Goal: Information Seeking & Learning: Check status

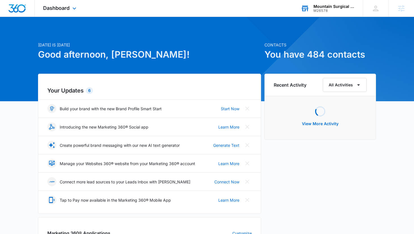
click at [328, 9] on div "M26578" at bounding box center [333, 11] width 41 height 4
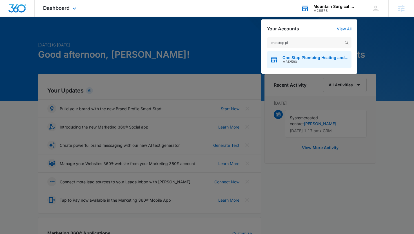
type input "one stop pl"
click at [309, 63] on span "M312580" at bounding box center [316, 62] width 66 height 4
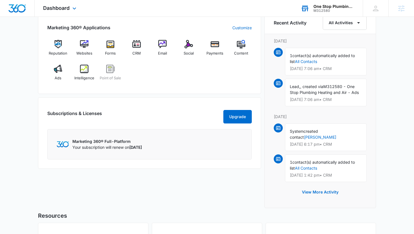
scroll to position [355, 0]
click at [77, 36] on div "Marketing 360® Applications Customize Reputation Websites Forms CRM Email Socia…" at bounding box center [149, 52] width 223 height 83
click at [80, 43] on img at bounding box center [84, 44] width 8 height 8
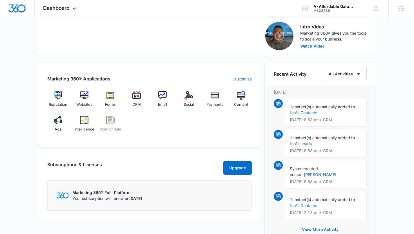
scroll to position [209, 0]
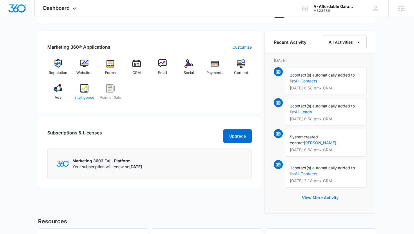
click at [92, 94] on div "Intelligence" at bounding box center [85, 94] width 22 height 20
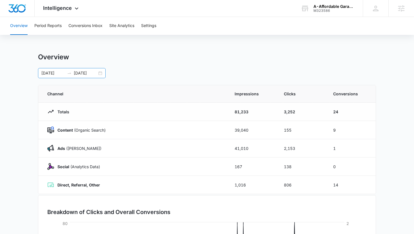
click at [91, 74] on input "09/01/2025" at bounding box center [85, 73] width 23 height 6
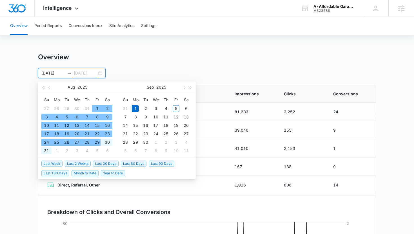
type input "09/01/2025"
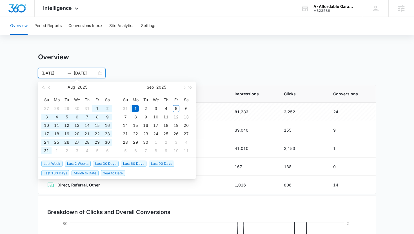
click at [110, 163] on span "Last 30 Days" at bounding box center [106, 164] width 26 height 6
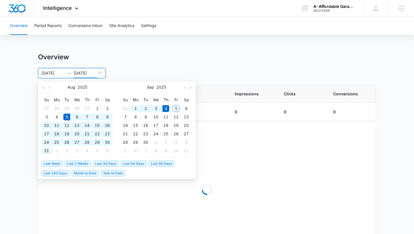
type input "08/05/2025"
type input "09/04/2025"
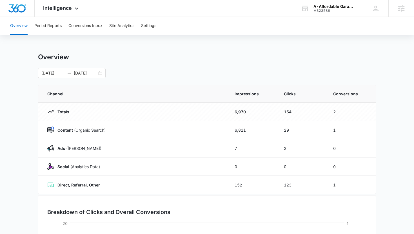
click at [249, 84] on div "Overview 08/05/2025 09/04/2025 Aug 2025 Su Mo Tu We Th Fr Sa 27 28 29 30 31 1 2…" at bounding box center [207, 201] width 338 height 296
click at [67, 28] on div "Overview Period Reports Conversions Inbox Site Analytics Settings" at bounding box center [207, 26] width 401 height 18
click at [72, 27] on button "Conversions Inbox" at bounding box center [85, 26] width 34 height 18
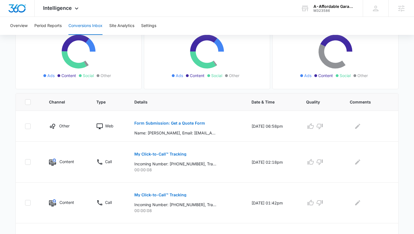
scroll to position [66, 0]
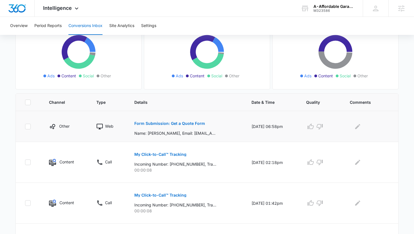
click at [143, 117] on button "Form Submission: Get a Quote Form" at bounding box center [169, 124] width 71 height 14
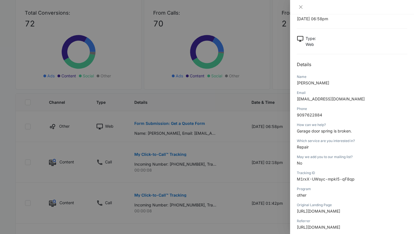
scroll to position [22, 0]
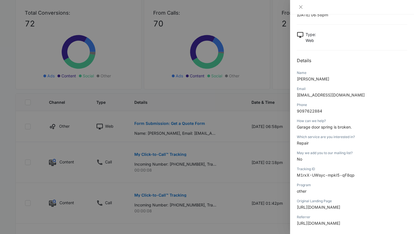
click at [25, 159] on div at bounding box center [207, 117] width 414 height 234
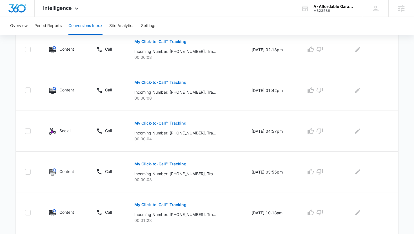
scroll to position [0, 0]
